Goal: Use online tool/utility: Utilize a website feature to perform a specific function

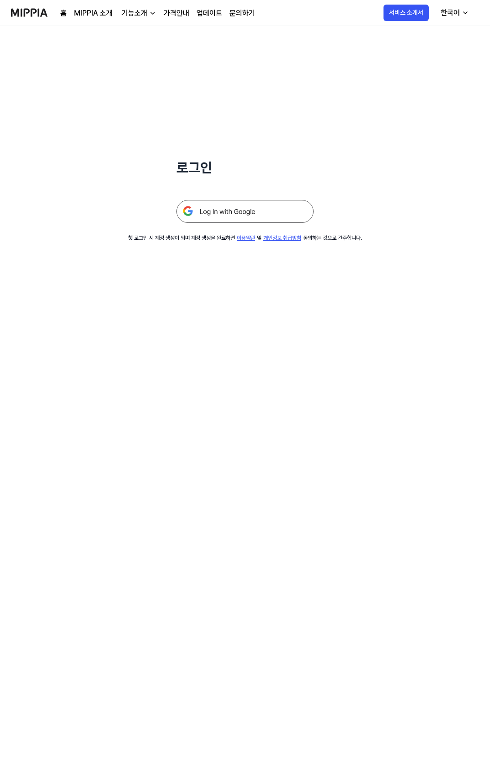
click at [262, 203] on img at bounding box center [245, 211] width 137 height 23
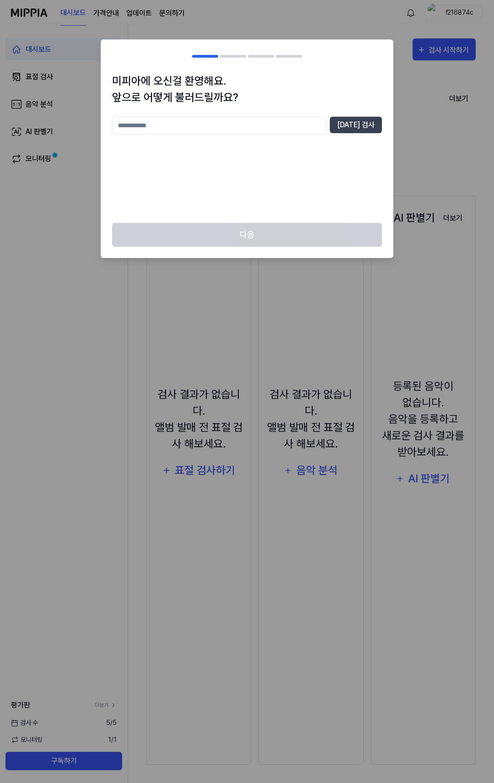
click at [233, 127] on input "text" at bounding box center [219, 126] width 214 height 18
type input "*"
type input "******"
click at [371, 126] on button "중복 검사" at bounding box center [356, 125] width 52 height 16
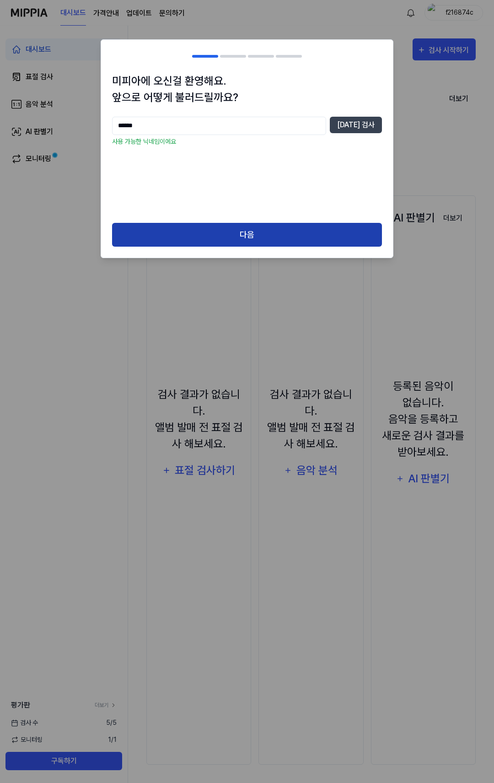
click at [252, 229] on button "다음" at bounding box center [247, 235] width 270 height 24
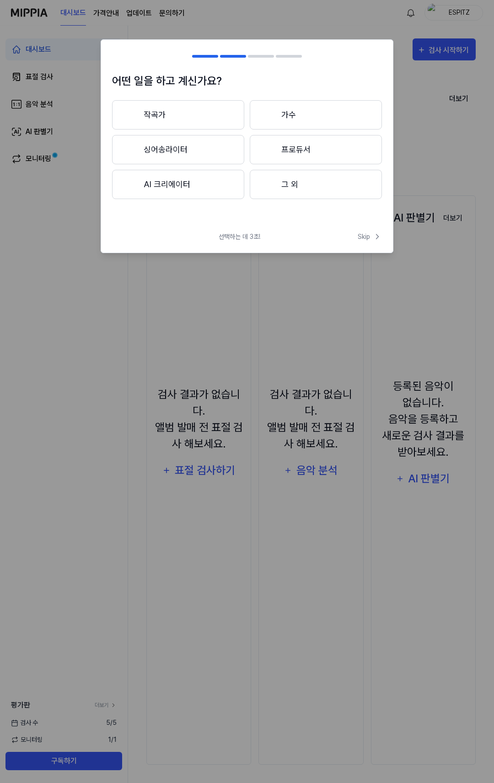
click at [186, 115] on button "작곡가" at bounding box center [178, 114] width 132 height 29
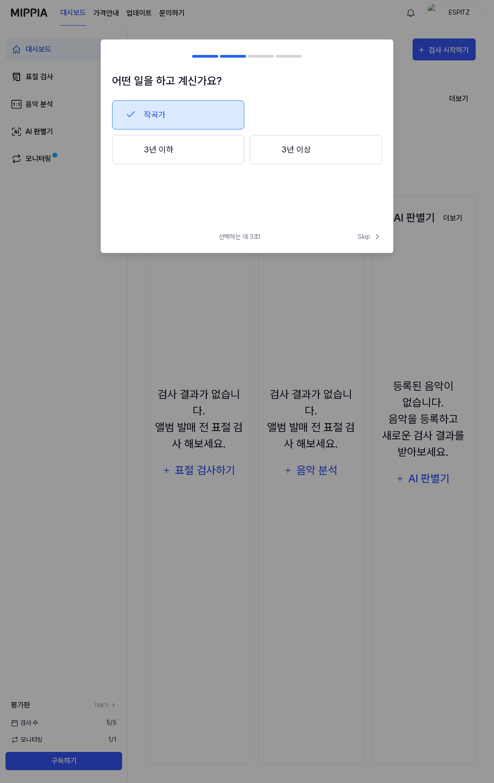
click at [198, 109] on button "작곡가" at bounding box center [178, 114] width 132 height 29
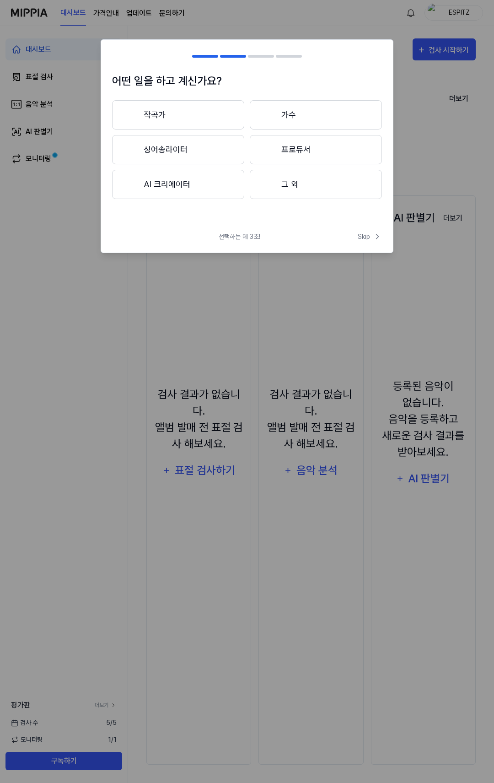
click at [225, 119] on button "작곡가" at bounding box center [178, 114] width 132 height 29
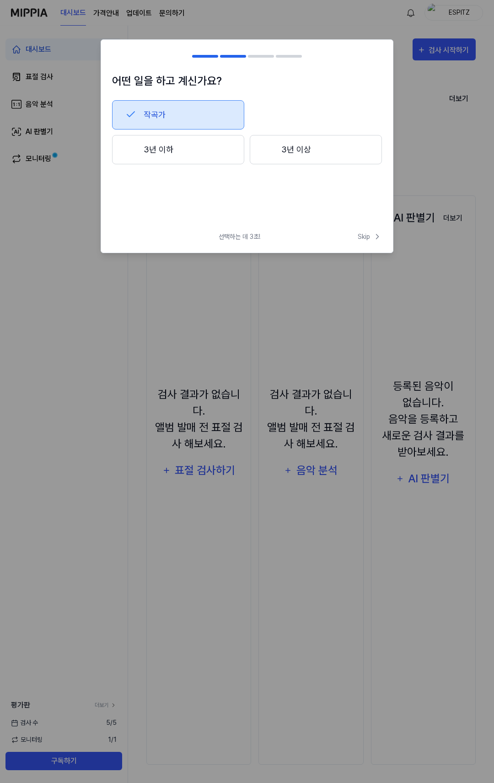
click at [279, 157] on button "3년 이상" at bounding box center [316, 149] width 132 height 29
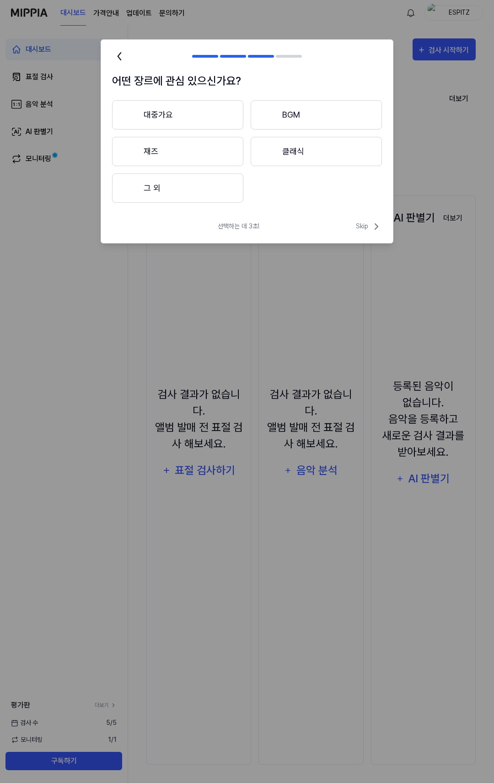
click at [215, 193] on button "그 외" at bounding box center [177, 187] width 131 height 29
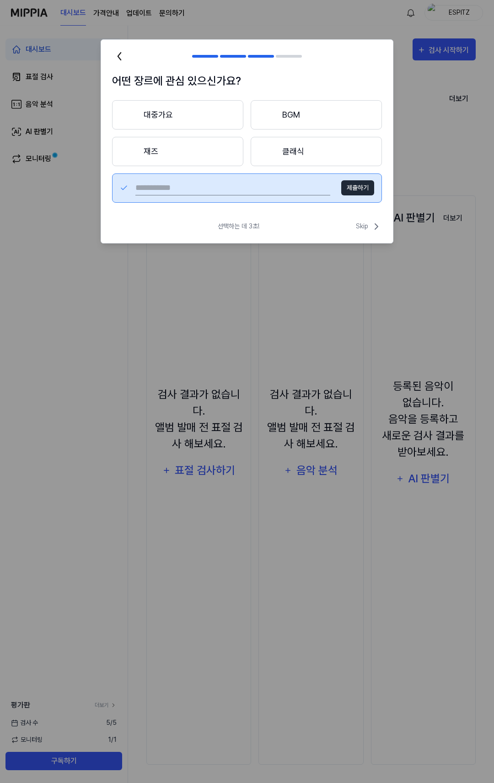
click at [257, 188] on input "text" at bounding box center [232, 188] width 195 height 15
type input "*"
type input "****"
click at [361, 189] on button "제출하기" at bounding box center [357, 187] width 33 height 15
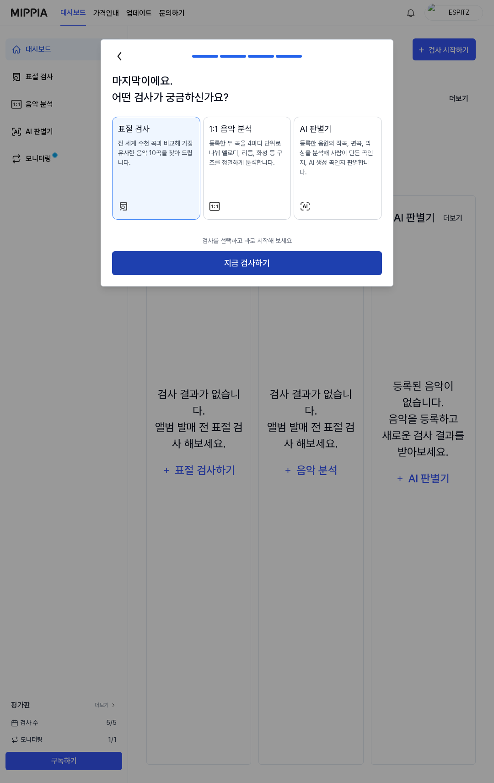
click at [267, 251] on button "지금 검사하기" at bounding box center [247, 263] width 270 height 24
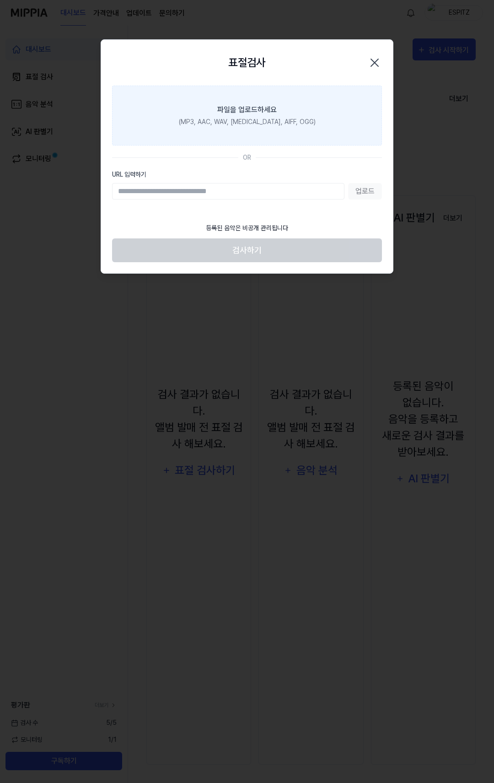
click at [242, 106] on div "파일을 업로드하세요" at bounding box center [246, 109] width 59 height 11
click at [0, 0] on input "파일을 업로드하세요 (MP3, AAC, WAV, FLAC, AIFF, OGG)" at bounding box center [0, 0] width 0 height 0
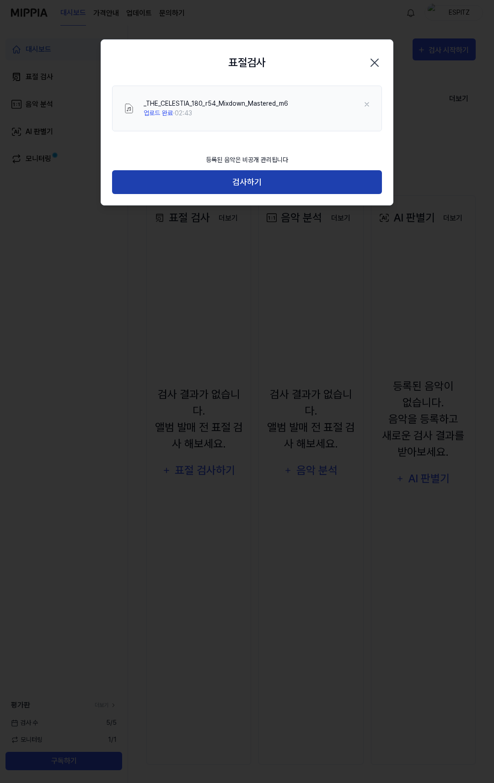
click at [246, 180] on button "검사하기" at bounding box center [247, 182] width 270 height 24
